Goal: Task Accomplishment & Management: Use online tool/utility

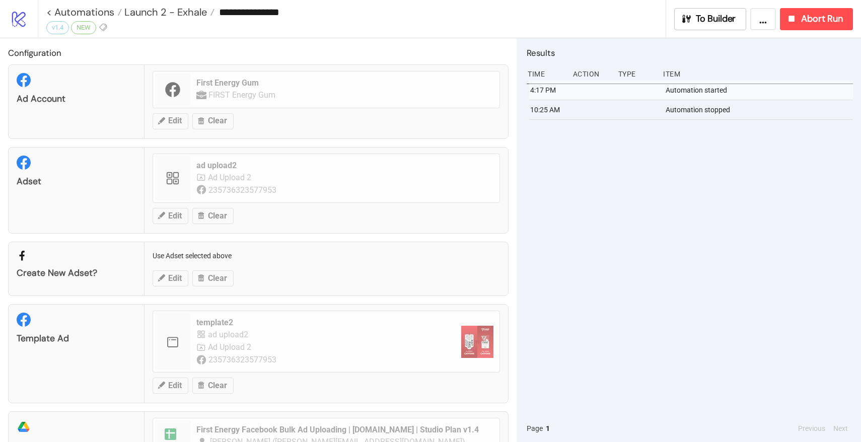
scroll to position [31, 0]
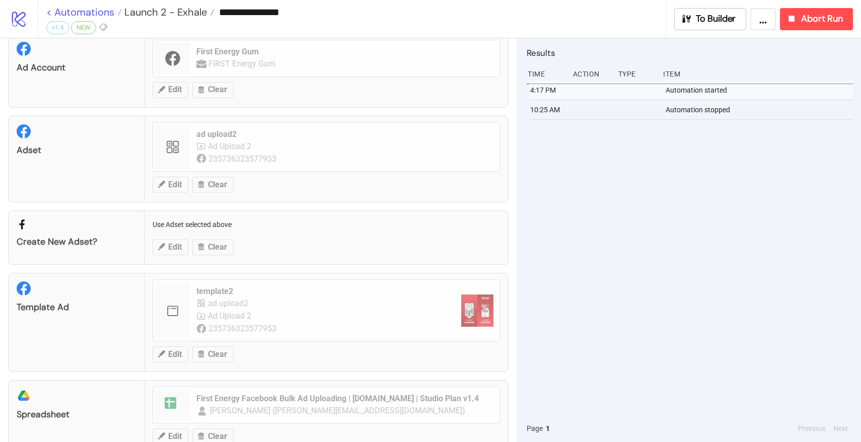
click at [96, 15] on link "< Automations" at bounding box center [84, 12] width 76 height 10
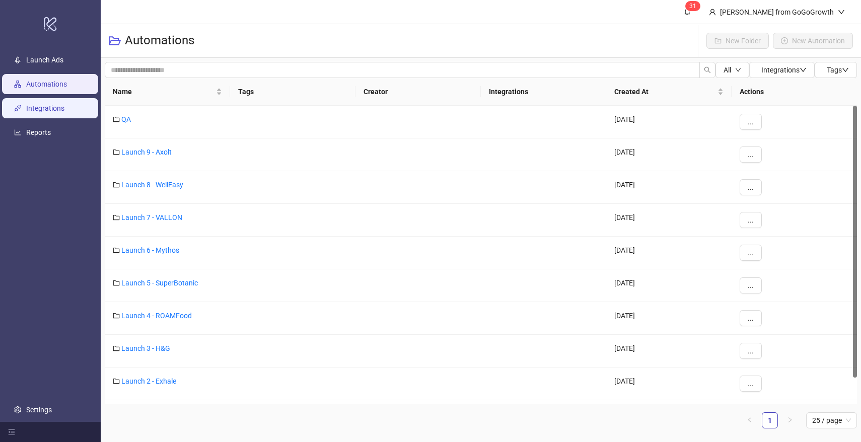
click at [26, 106] on link "Integrations" at bounding box center [45, 108] width 38 height 8
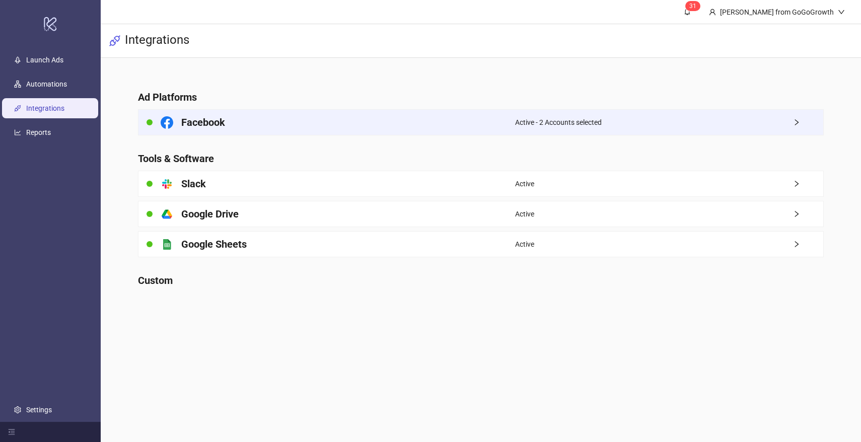
click at [239, 121] on div "Facebook" at bounding box center [326, 122] width 377 height 25
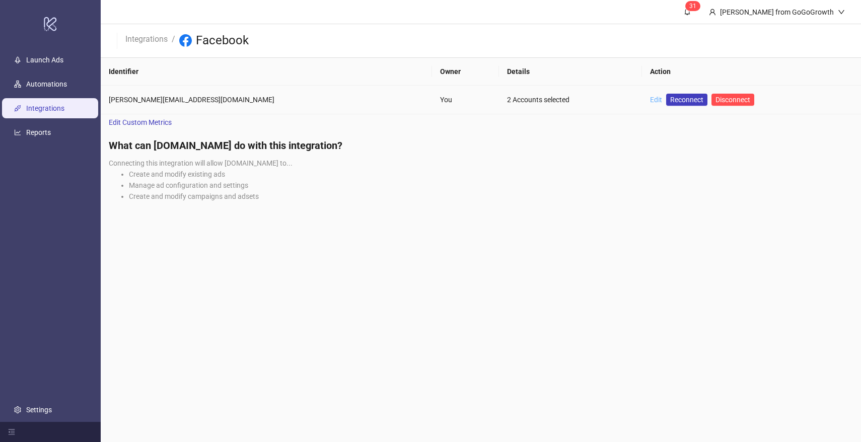
click at [650, 97] on link "Edit" at bounding box center [656, 100] width 12 height 8
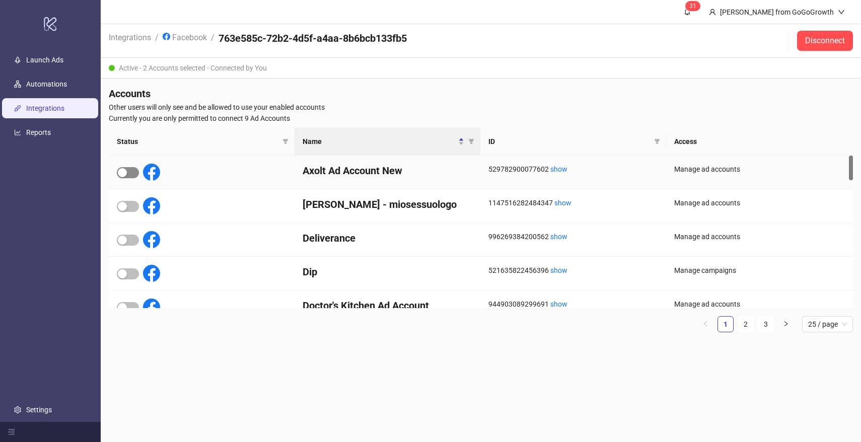
click at [126, 168] on div "button" at bounding box center [122, 172] width 9 height 9
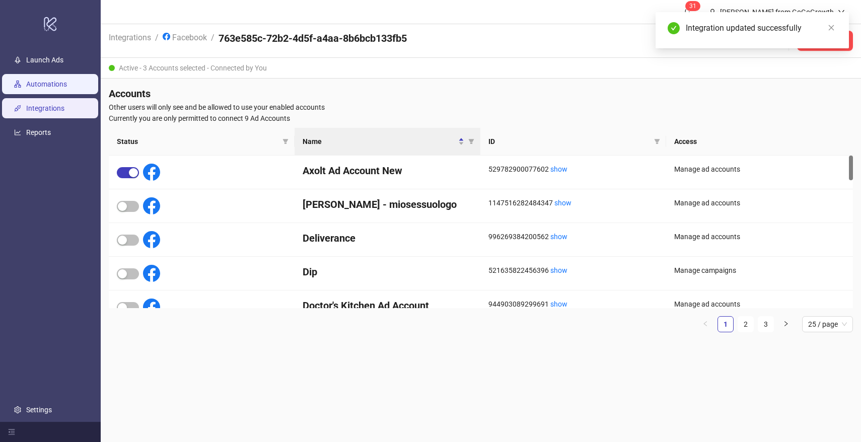
click at [48, 83] on link "Automations" at bounding box center [46, 84] width 41 height 8
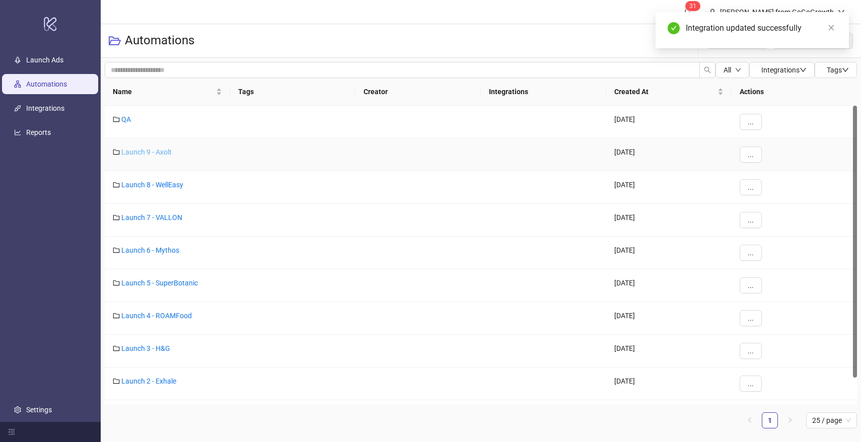
click at [141, 152] on link "Launch 9 - Axolt" at bounding box center [146, 152] width 50 height 8
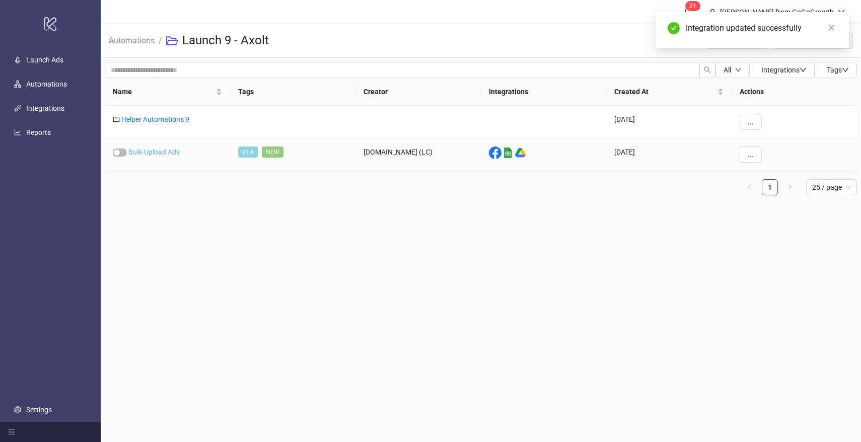
click at [150, 151] on link "Bulk-Upload Ads" at bounding box center [153, 152] width 51 height 8
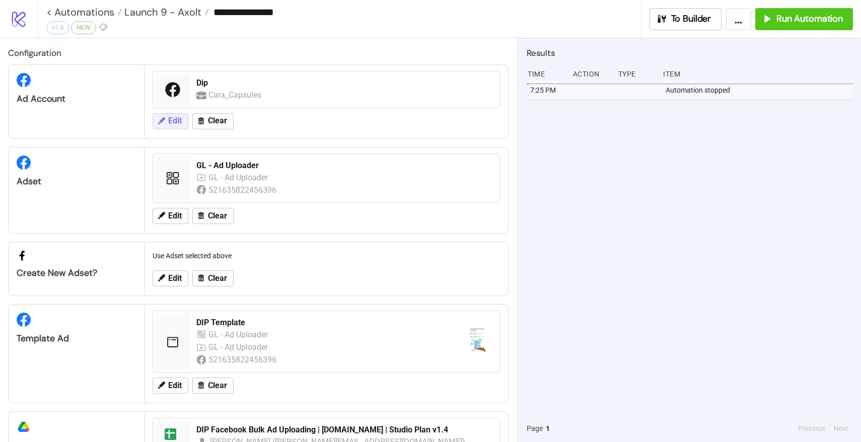
click at [169, 117] on span "Edit" at bounding box center [175, 120] width 14 height 9
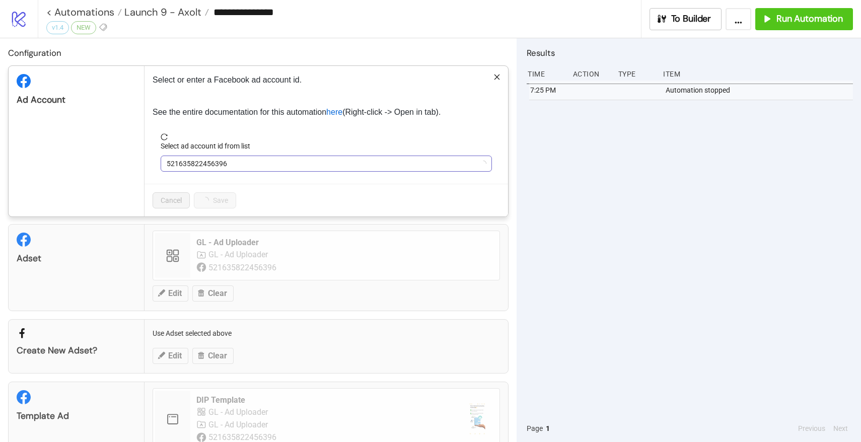
click at [222, 163] on span "521635822456396" at bounding box center [326, 163] width 319 height 15
click at [222, 163] on span "Dip" at bounding box center [326, 163] width 319 height 15
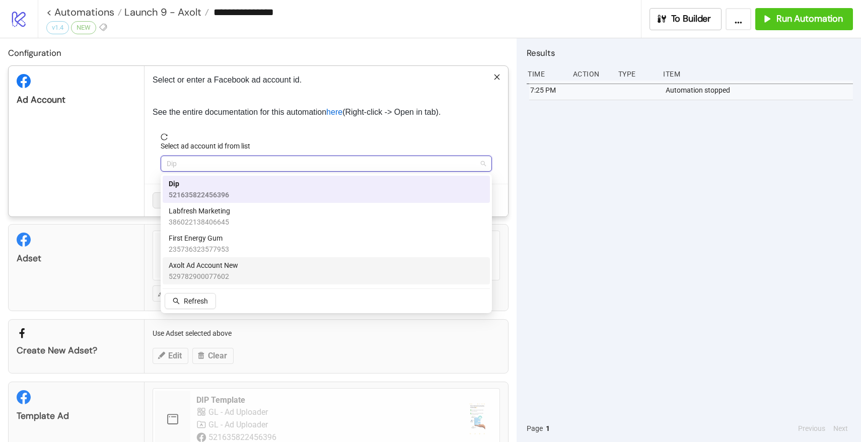
click at [208, 271] on span "529782900077602" at bounding box center [203, 276] width 69 height 11
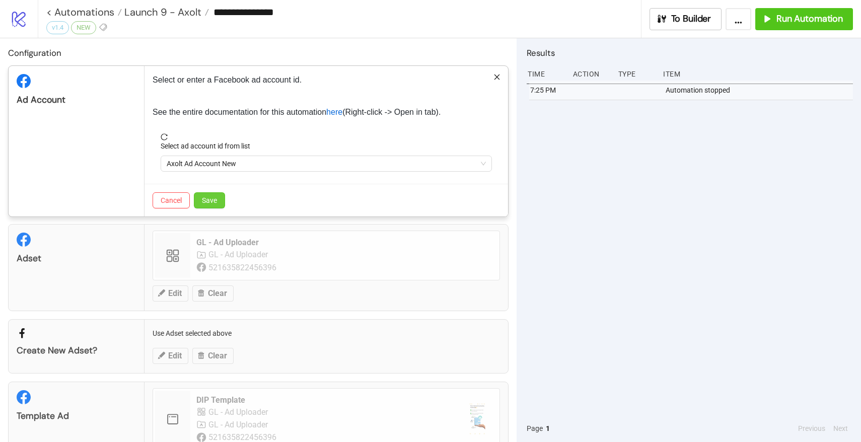
click at [210, 207] on button "Save" at bounding box center [209, 200] width 31 height 16
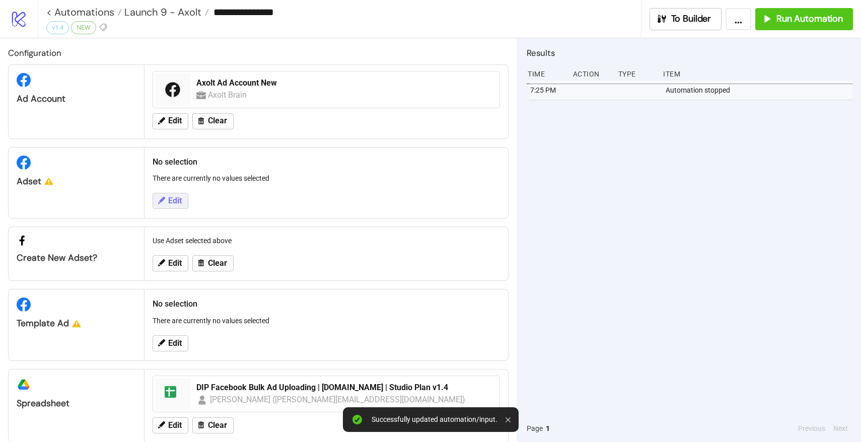
click at [164, 197] on icon at bounding box center [161, 200] width 7 height 7
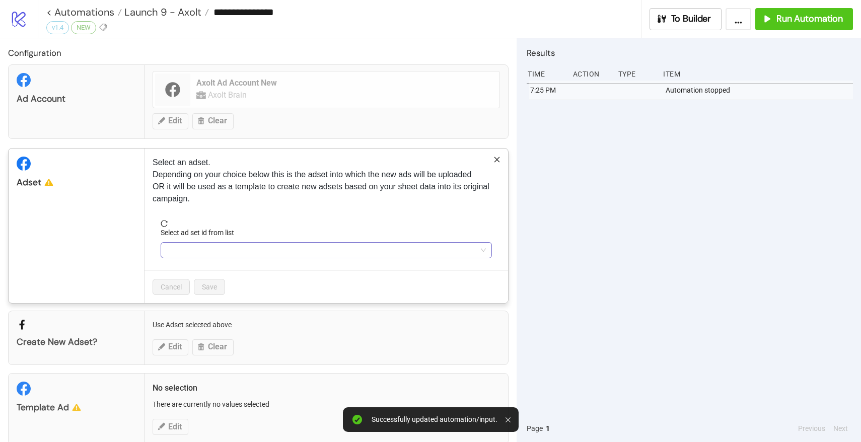
click at [216, 253] on input "Select ad set id from list" at bounding box center [322, 250] width 310 height 15
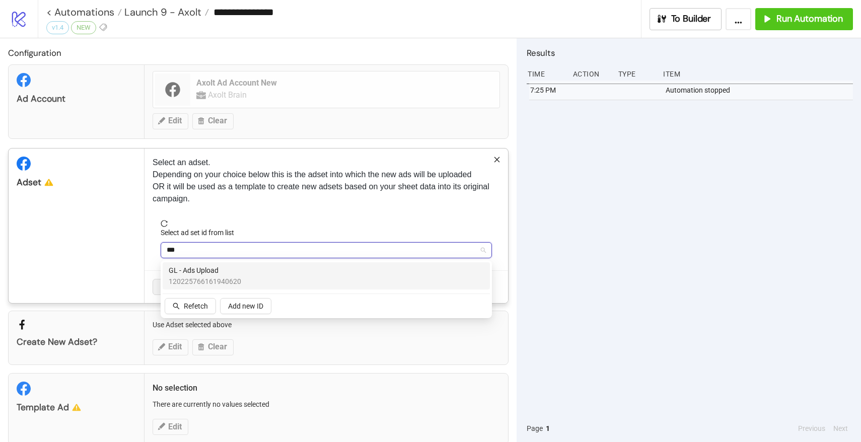
type input "****"
click at [212, 281] on span "120225766161940620" at bounding box center [205, 281] width 73 height 11
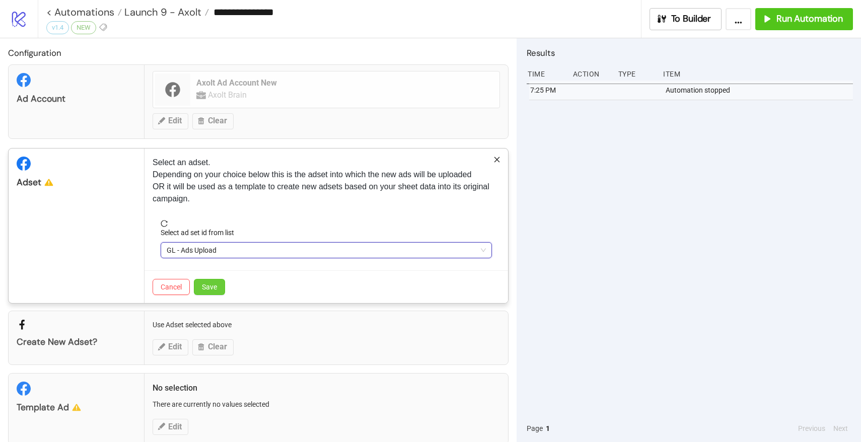
click at [203, 289] on span "Save" at bounding box center [209, 287] width 15 height 8
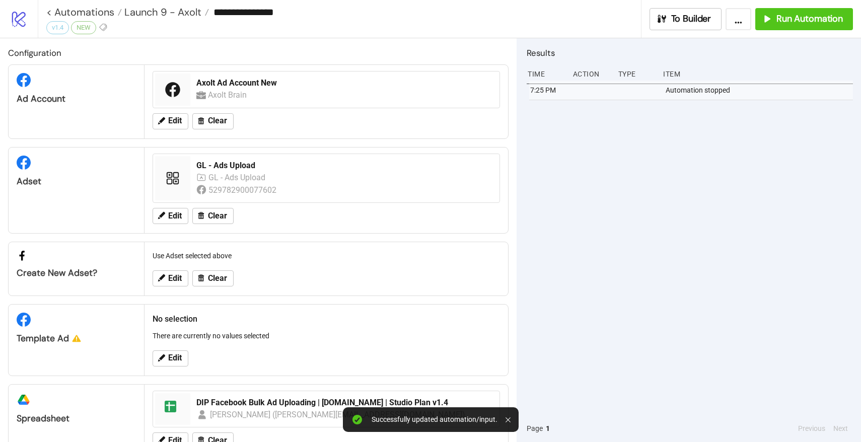
scroll to position [32, 0]
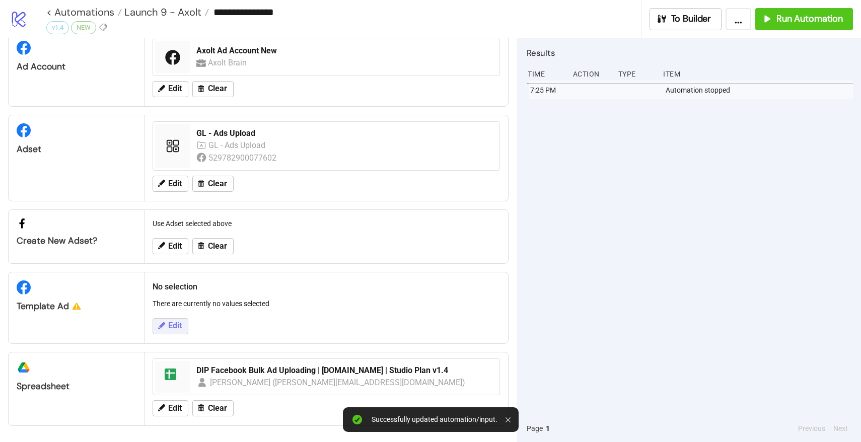
click at [166, 321] on button "Edit" at bounding box center [171, 326] width 36 height 16
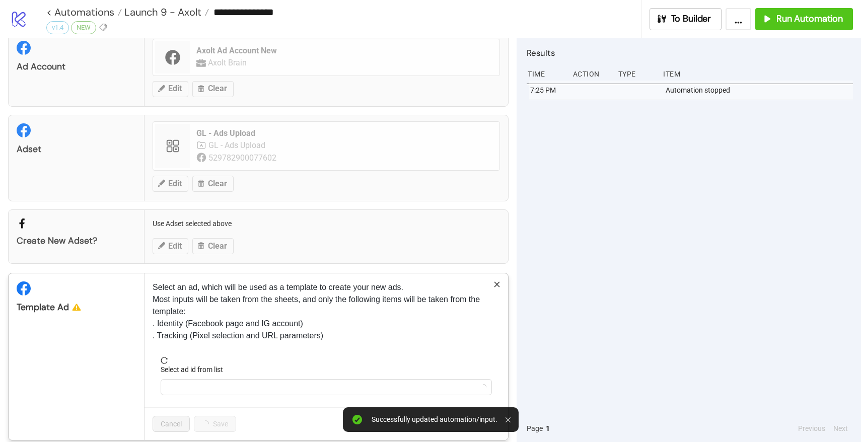
click at [212, 378] on div "Select ad id from list" at bounding box center [326, 371] width 331 height 15
click at [208, 380] on input "Select ad id from list" at bounding box center [322, 387] width 310 height 15
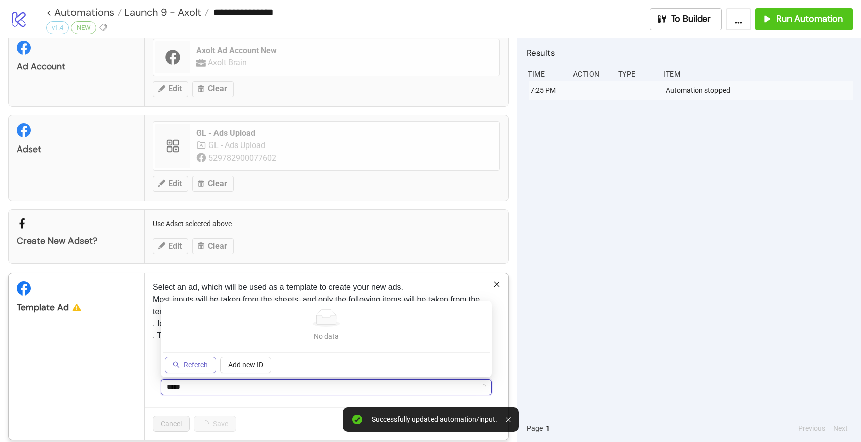
type input "*****"
click at [180, 371] on button "Refetch" at bounding box center [190, 365] width 51 height 16
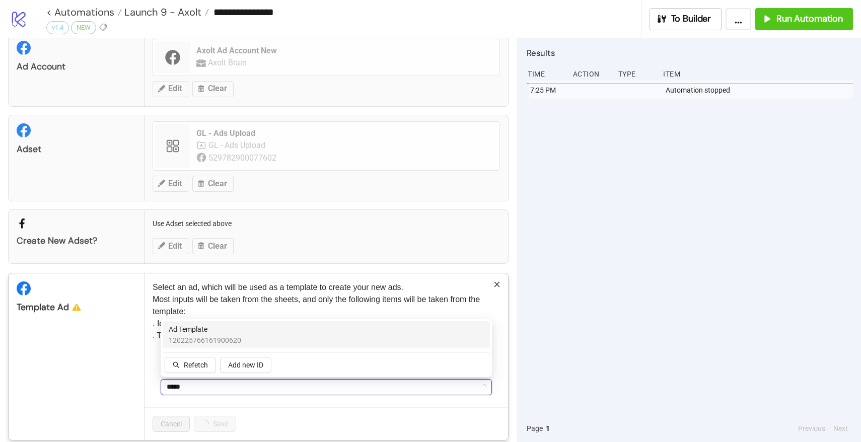
click at [205, 336] on span "120225766161900620" at bounding box center [205, 340] width 73 height 11
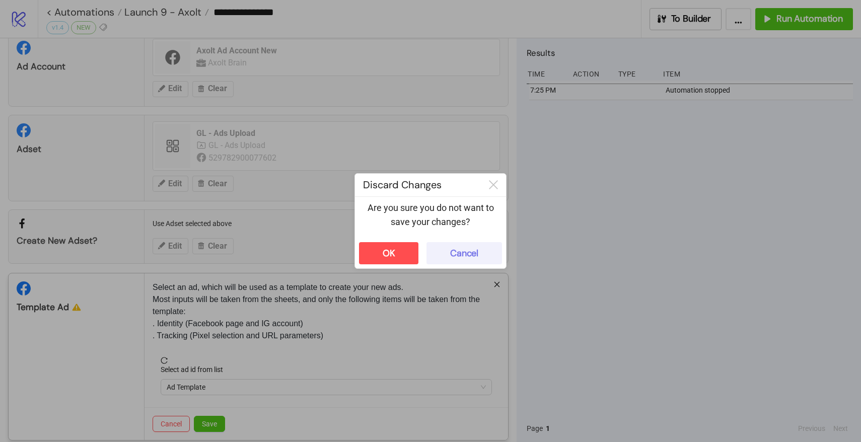
click at [476, 255] on div "Cancel" at bounding box center [464, 254] width 28 height 12
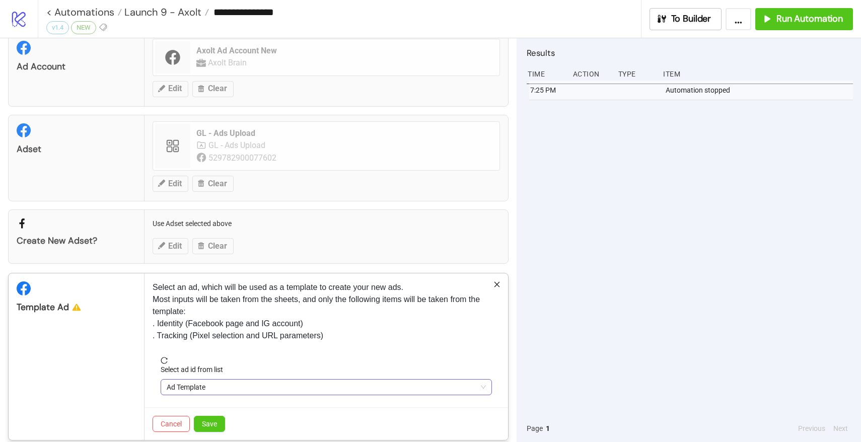
click at [239, 387] on span "Ad Template" at bounding box center [326, 387] width 319 height 15
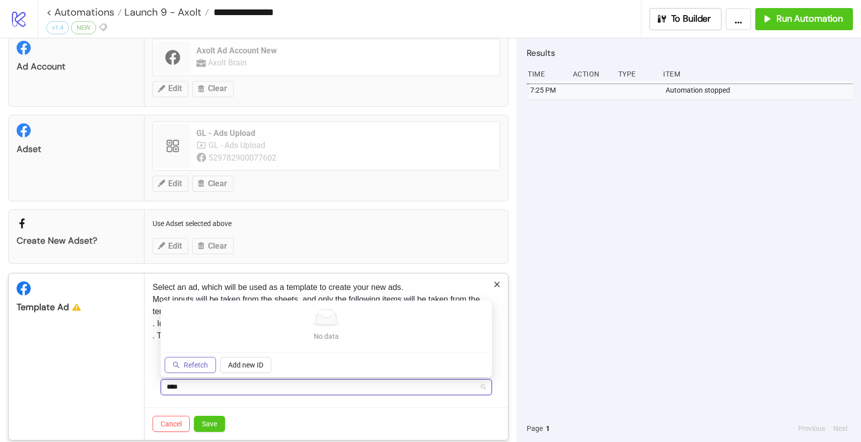
type input "****"
click at [191, 366] on span "Refetch" at bounding box center [196, 365] width 24 height 8
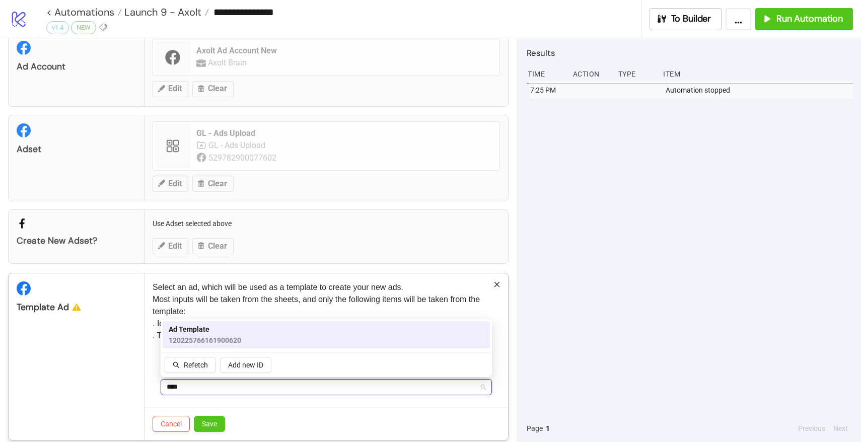
click at [205, 332] on span "Ad Template" at bounding box center [205, 329] width 73 height 11
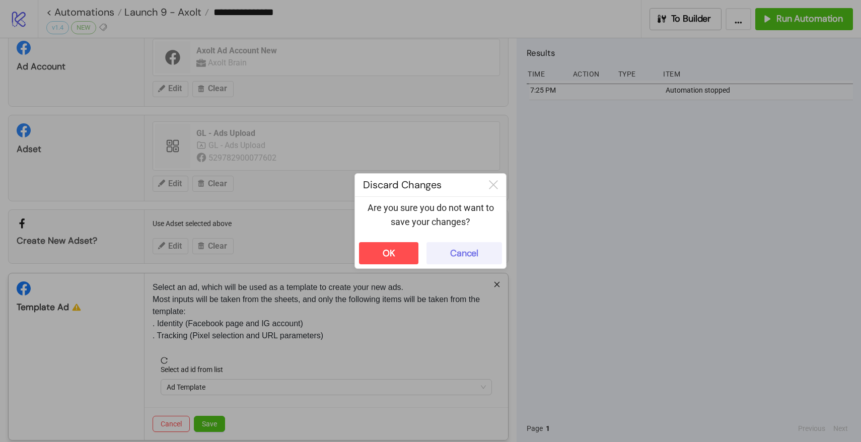
click at [477, 257] on div "Cancel" at bounding box center [464, 254] width 28 height 12
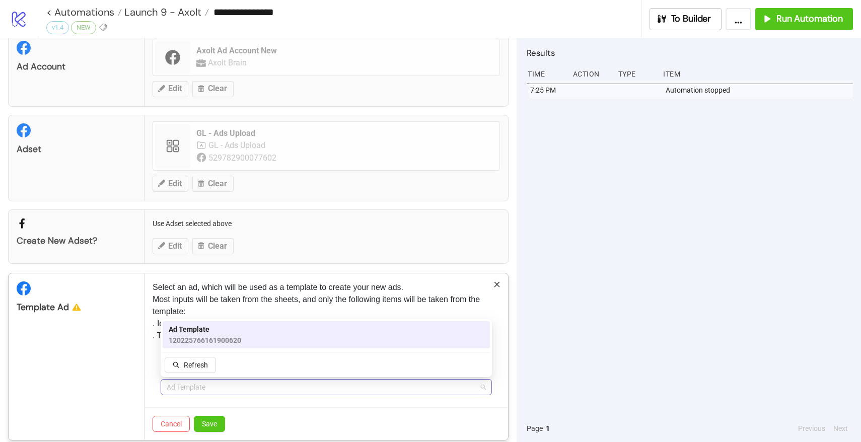
click at [208, 391] on span "Ad Template" at bounding box center [326, 387] width 319 height 15
click at [209, 339] on span "120225766161900620" at bounding box center [205, 340] width 73 height 11
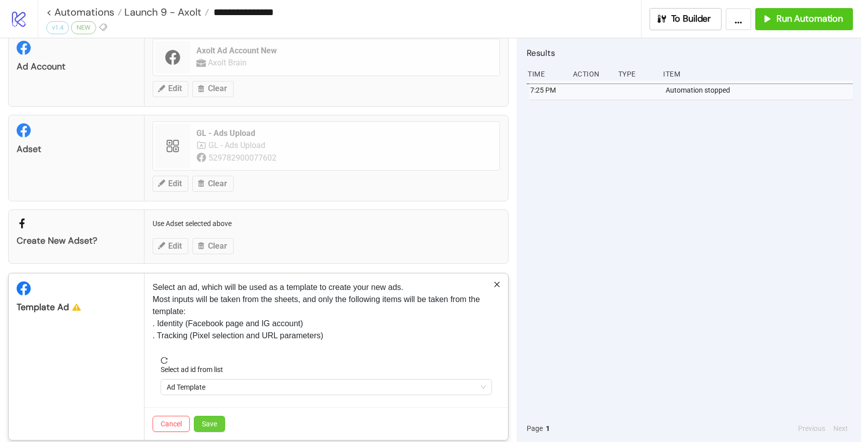
click at [210, 426] on span "Save" at bounding box center [209, 424] width 15 height 8
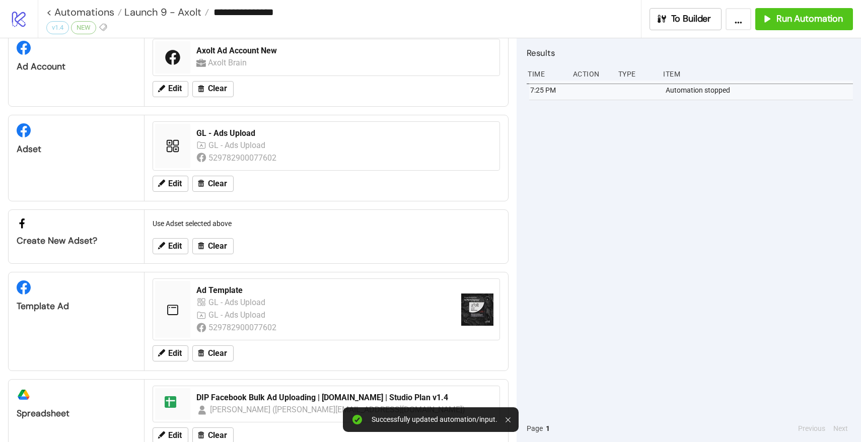
scroll to position [59, 0]
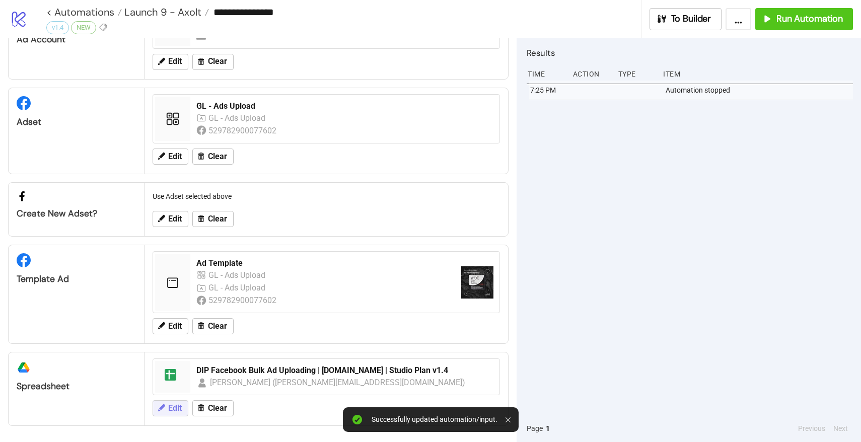
click at [167, 411] on button "Edit" at bounding box center [171, 408] width 36 height 16
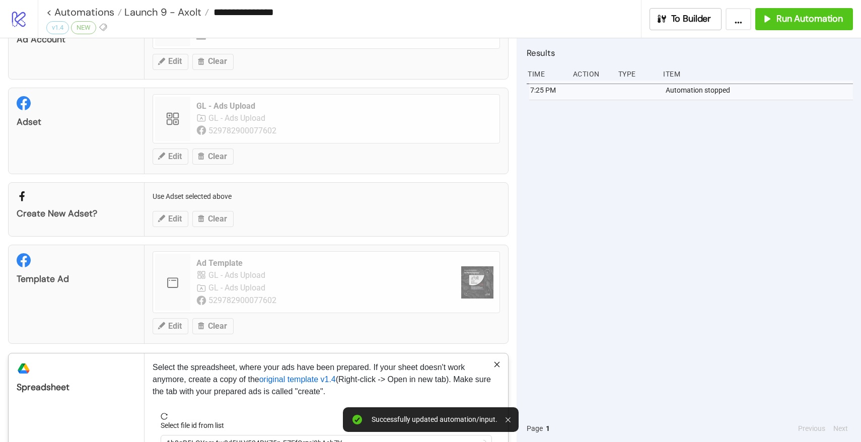
scroll to position [129, 0]
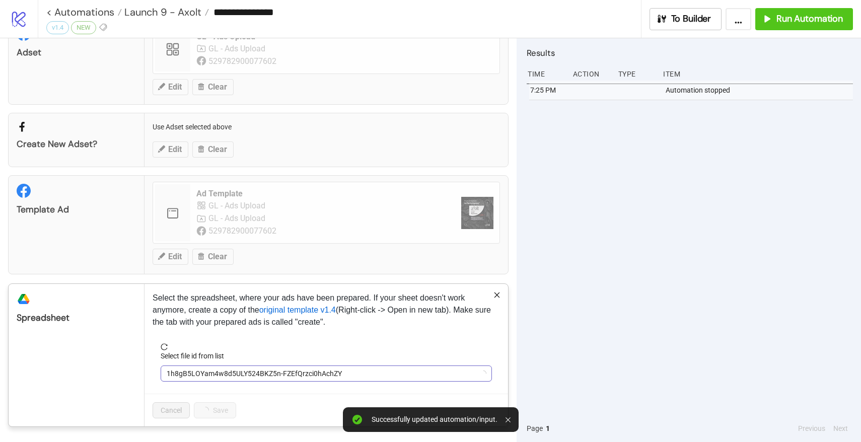
click at [216, 369] on span "1h8gB5LOYam4w8d5ULY524BKZ5n-FZEfQrzci0hAchZY" at bounding box center [326, 373] width 319 height 15
click at [216, 369] on span "DIP Facebook Bulk Ad Uploading | [DOMAIN_NAME] | Studio Plan v1.4" at bounding box center [326, 373] width 319 height 15
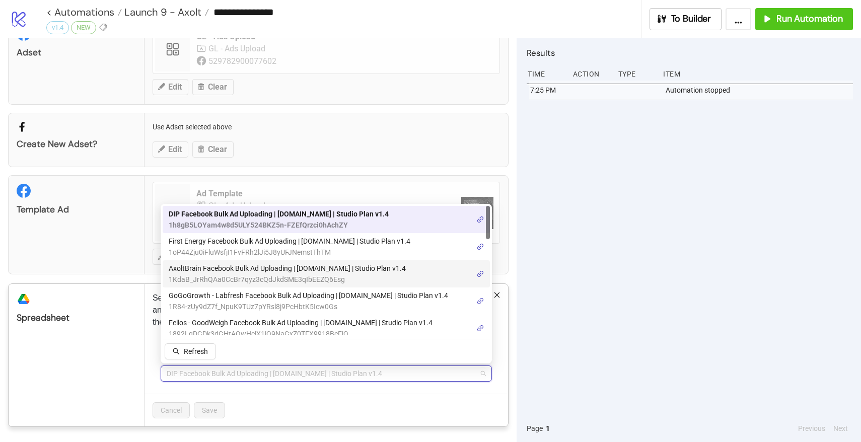
click at [210, 263] on span "AxoltBrain Facebook Bulk Ad Uploading | [DOMAIN_NAME] | Studio Plan v1.4" at bounding box center [287, 268] width 237 height 11
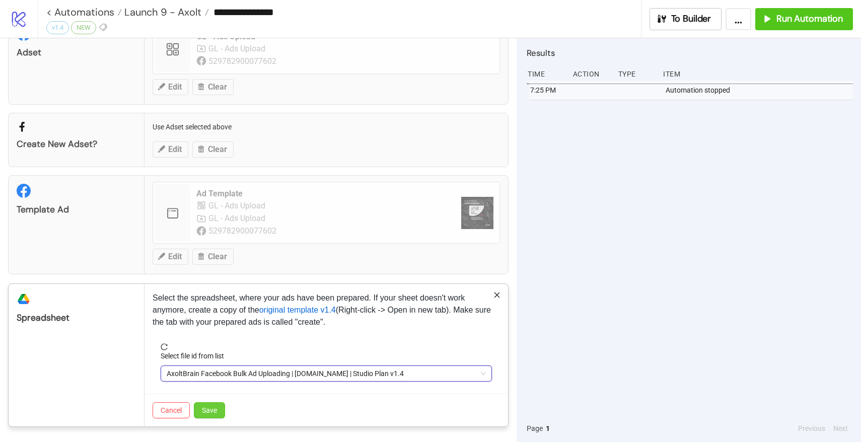
click at [214, 415] on button "Save" at bounding box center [209, 410] width 31 height 16
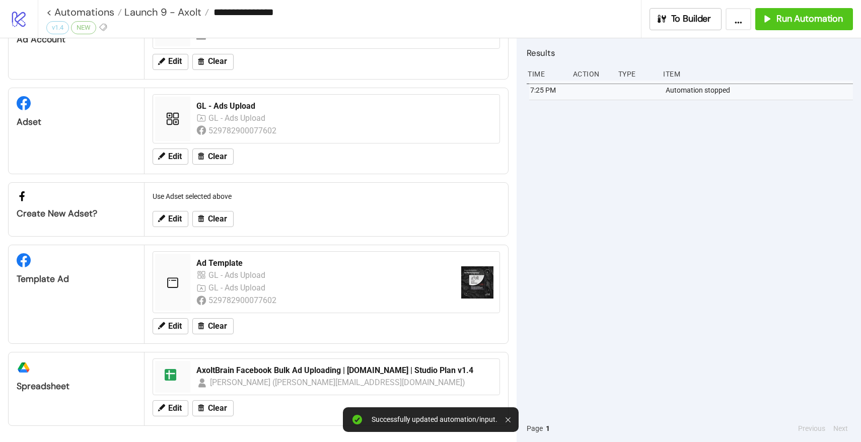
scroll to position [0, 0]
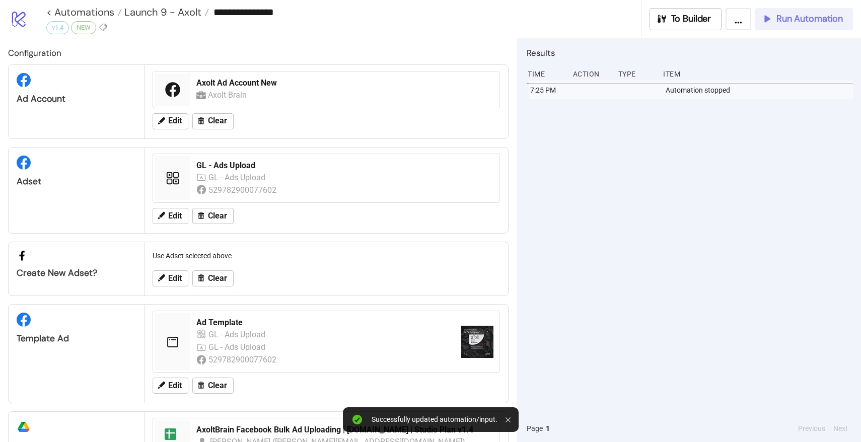
click at [783, 17] on span "Run Automation" at bounding box center [809, 19] width 66 height 12
